Goal: Find specific page/section: Find specific page/section

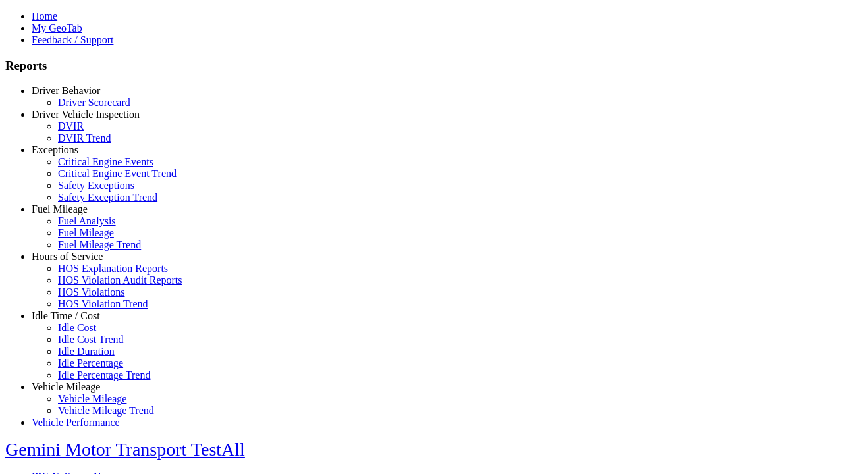
click at [76, 262] on link "Hours of Service" at bounding box center [67, 256] width 71 height 11
click at [86, 298] on link "HOS Violations" at bounding box center [91, 291] width 66 height 11
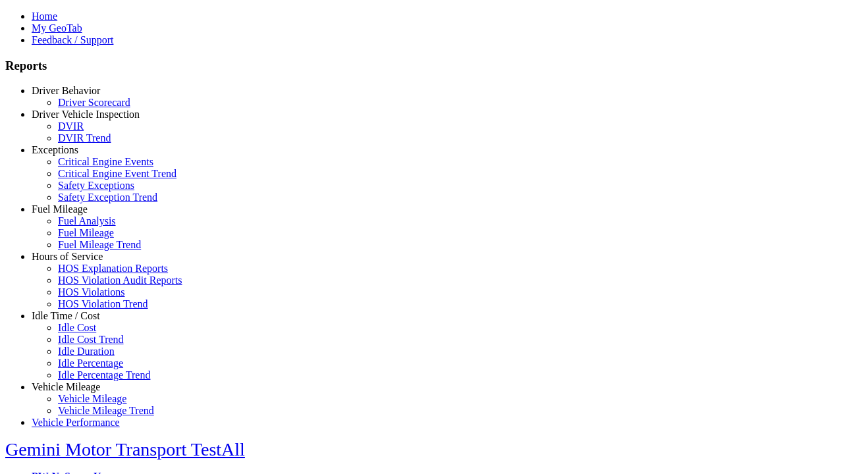
type input "**********"
